Goal: Task Accomplishment & Management: Complete application form

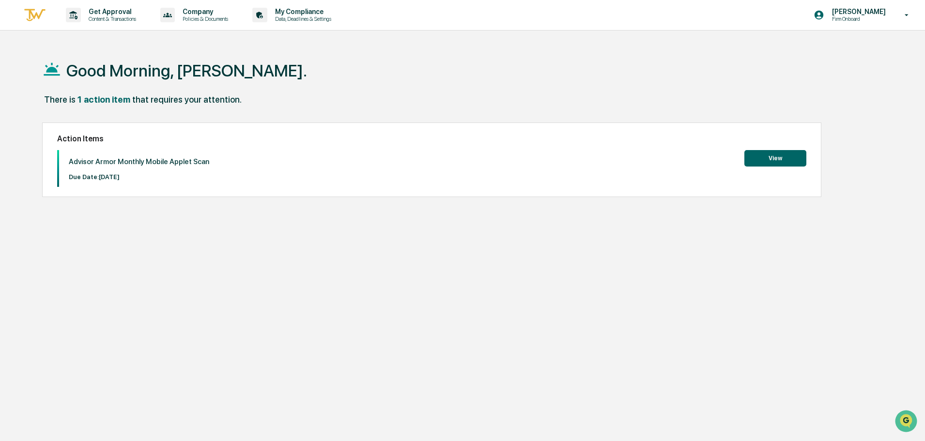
click at [771, 167] on div "Advisor Armor Monthly Mobile Applet Scan Due Date: [DATE] View" at bounding box center [431, 168] width 749 height 37
click at [776, 163] on button "View" at bounding box center [775, 158] width 62 height 16
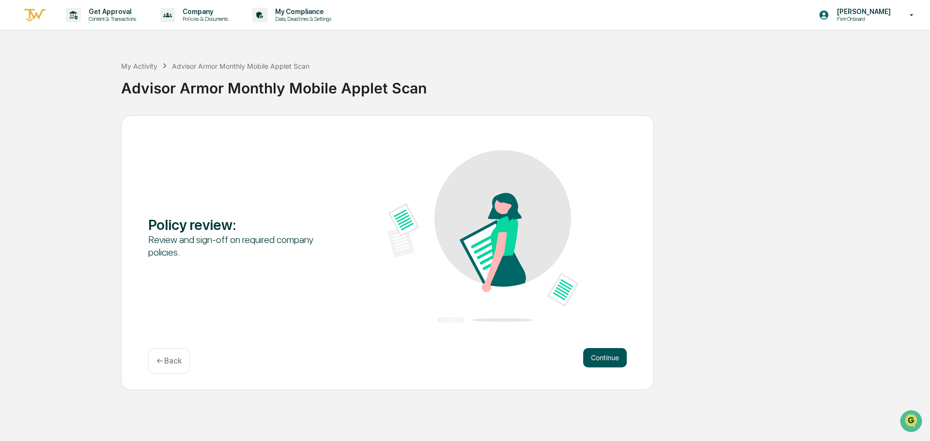
click at [600, 362] on button "Continue" at bounding box center [605, 357] width 44 height 19
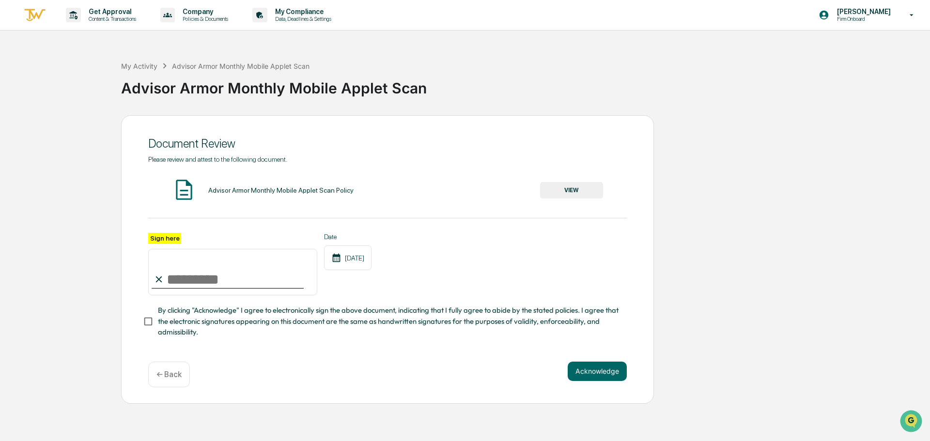
click at [247, 281] on input "Sign here" at bounding box center [232, 272] width 169 height 46
type input "**********"
click at [572, 186] on button "VIEW" at bounding box center [571, 190] width 63 height 16
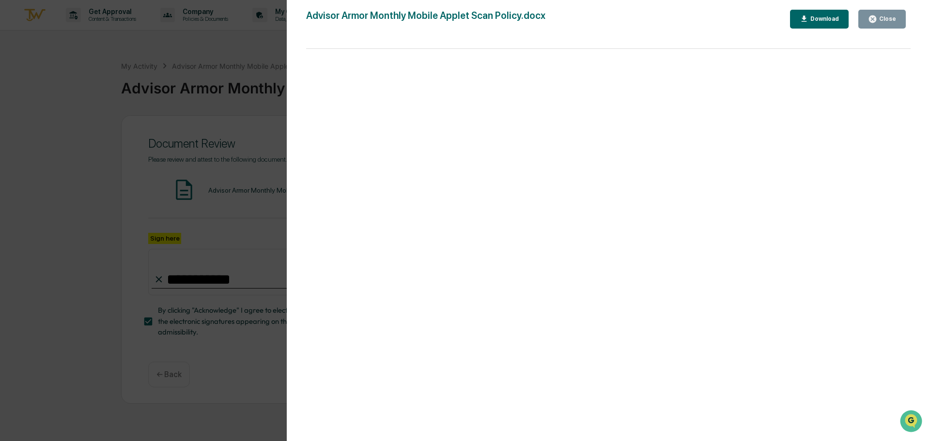
click at [887, 22] on div "Close" at bounding box center [886, 18] width 19 height 7
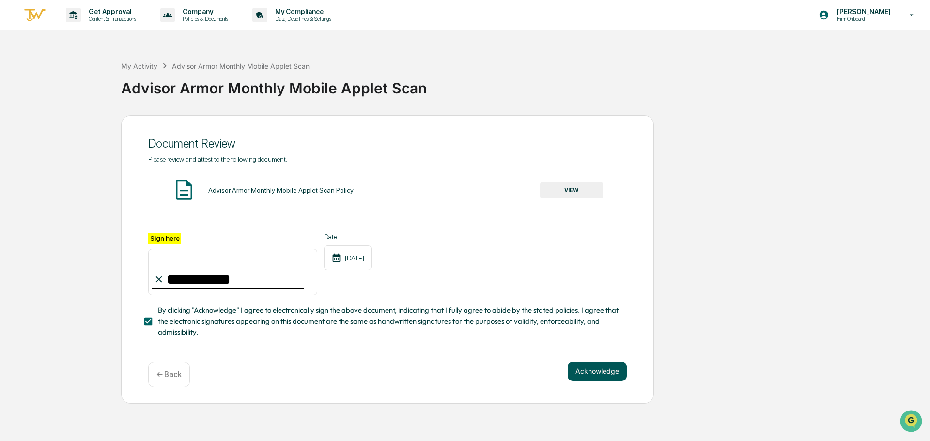
click at [592, 378] on button "Acknowledge" at bounding box center [597, 371] width 59 height 19
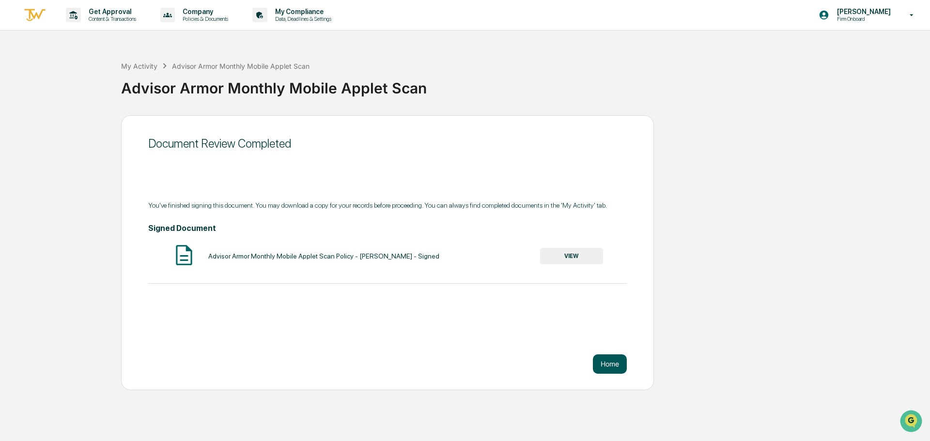
click at [607, 359] on button "Home" at bounding box center [610, 363] width 34 height 19
